Goal: Task Accomplishment & Management: Complete application form

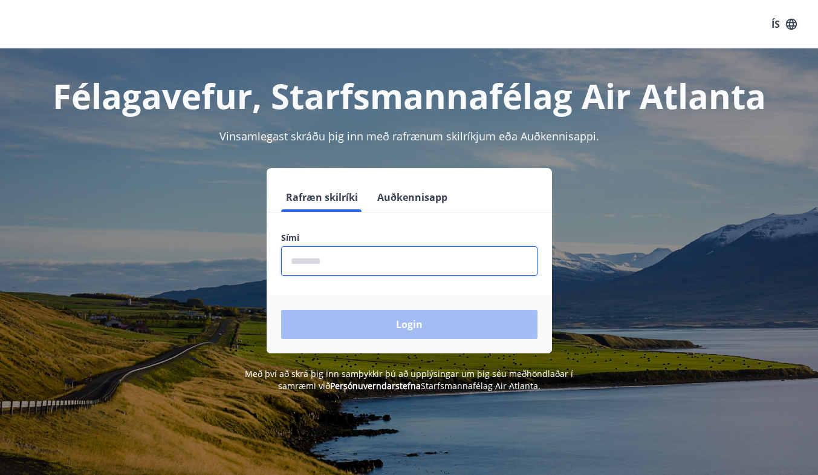
click at [334, 257] on input "phone" at bounding box center [409, 261] width 256 height 30
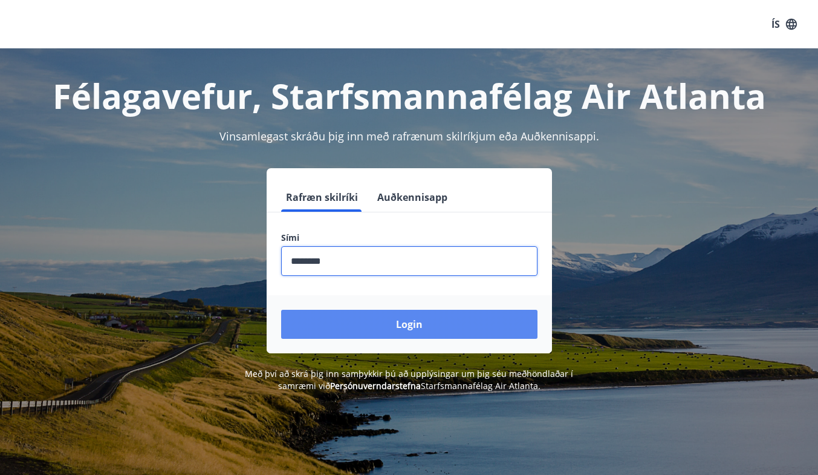
type input "********"
click at [344, 325] on button "Login" at bounding box center [409, 324] width 256 height 29
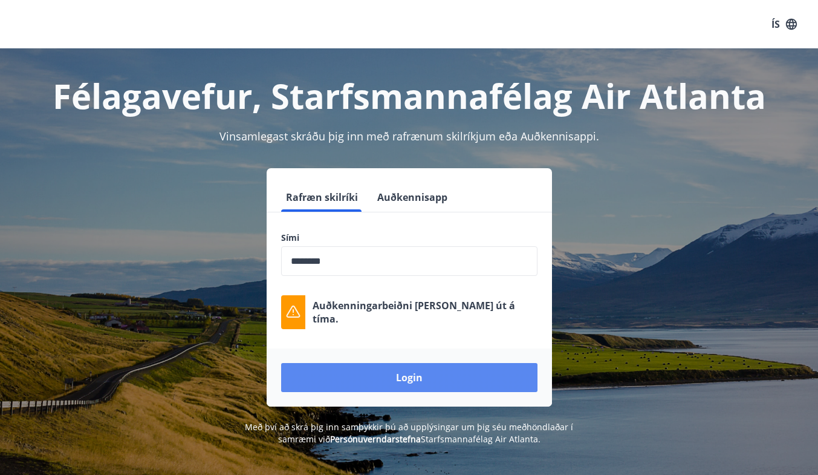
click at [362, 371] on button "Login" at bounding box center [409, 377] width 256 height 29
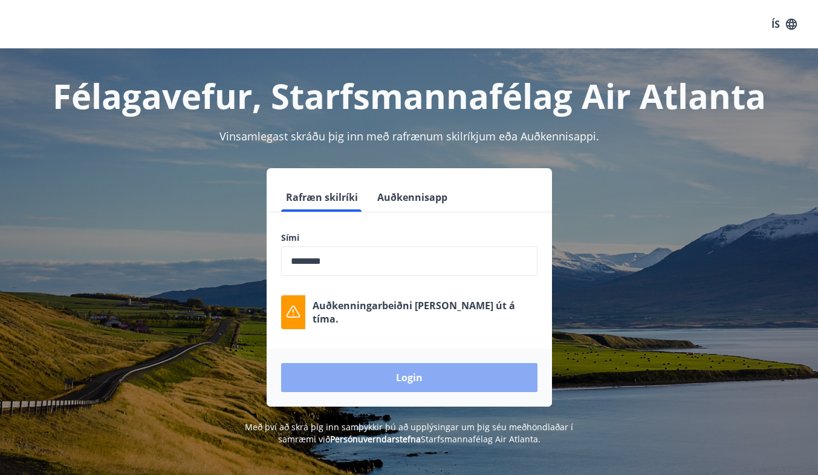
click at [433, 378] on button "Login" at bounding box center [409, 377] width 256 height 29
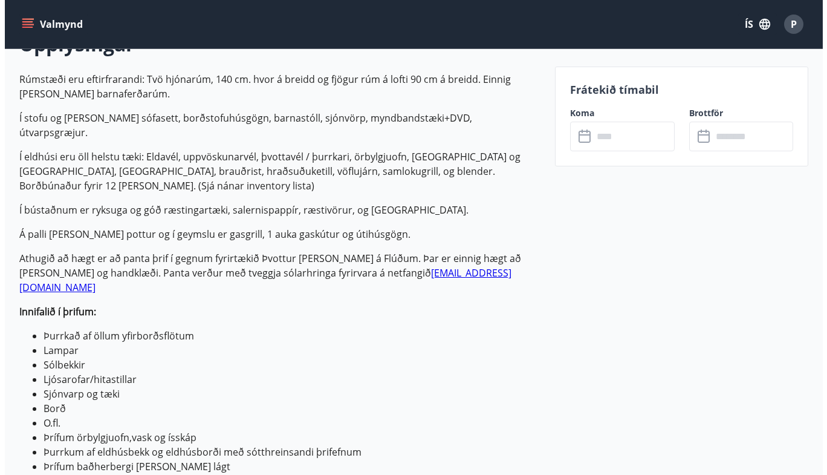
scroll to position [377, 0]
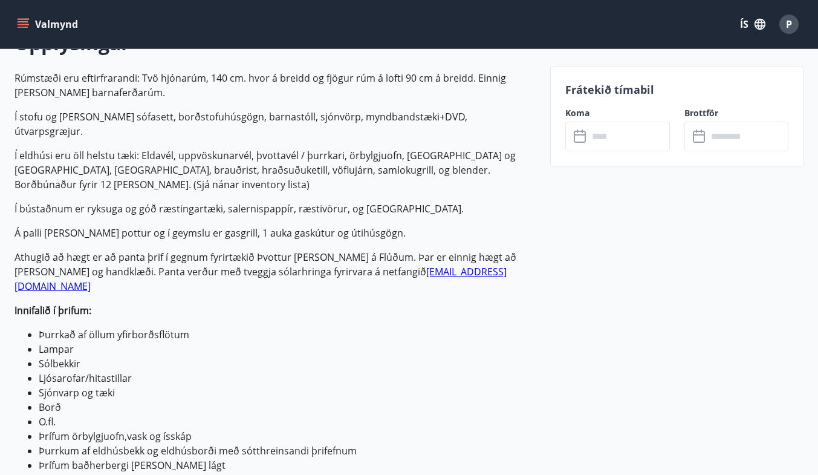
click at [579, 139] on icon at bounding box center [581, 136] width 15 height 15
